Goal: Task Accomplishment & Management: Use online tool/utility

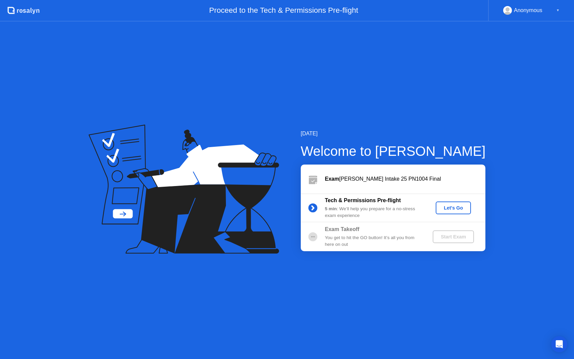
click at [462, 206] on div "Let's Go" at bounding box center [453, 207] width 30 height 5
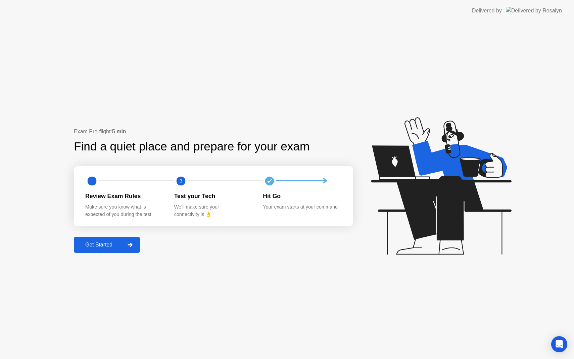
click at [136, 244] on div at bounding box center [130, 244] width 16 height 15
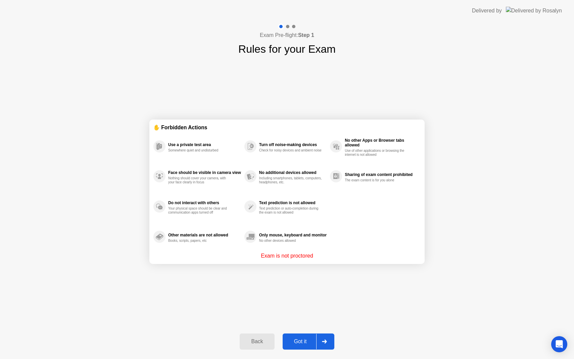
click at [330, 345] on div at bounding box center [324, 340] width 16 height 15
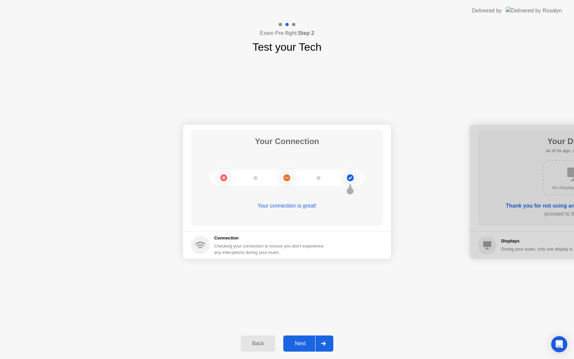
click at [327, 342] on div at bounding box center [323, 342] width 16 height 15
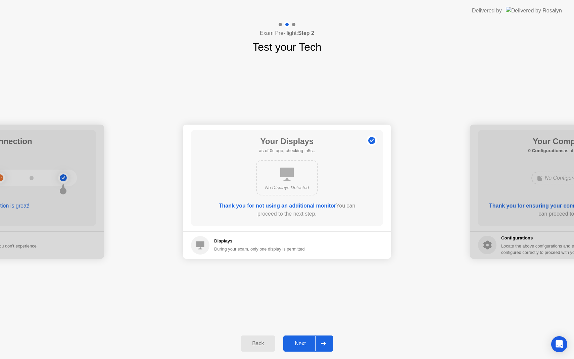
click at [327, 342] on div at bounding box center [323, 342] width 16 height 15
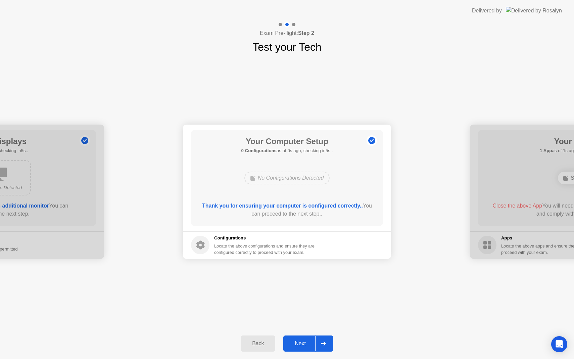
click at [327, 342] on div at bounding box center [323, 342] width 16 height 15
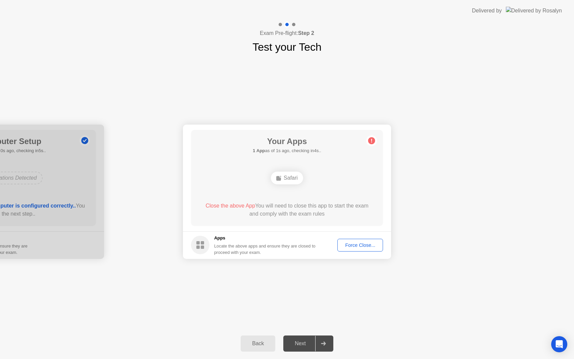
click at [357, 246] on div "Force Close..." at bounding box center [359, 244] width 41 height 5
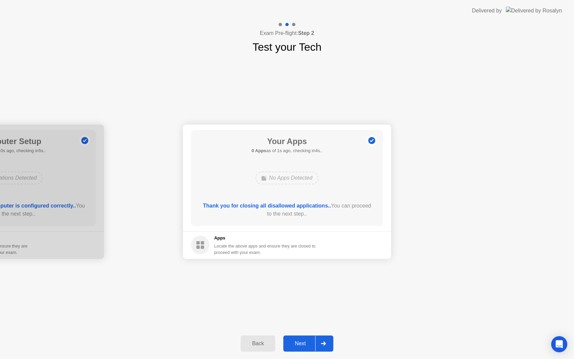
click at [324, 344] on icon at bounding box center [323, 343] width 5 height 4
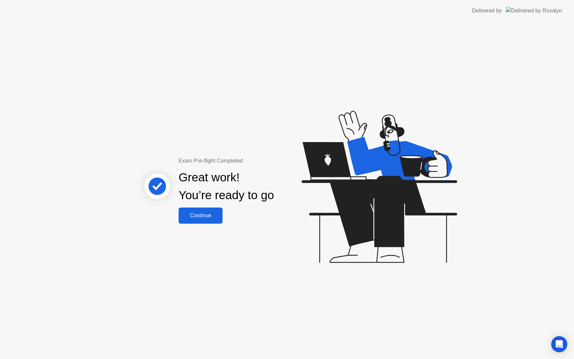
click at [204, 214] on div "Continue" at bounding box center [200, 215] width 40 height 6
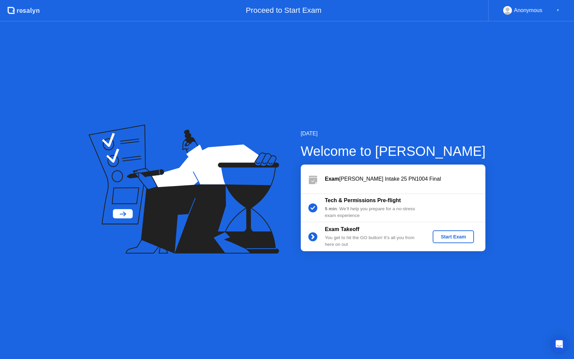
click at [448, 235] on div "Start Exam" at bounding box center [453, 236] width 36 height 5
